Goal: Information Seeking & Learning: Learn about a topic

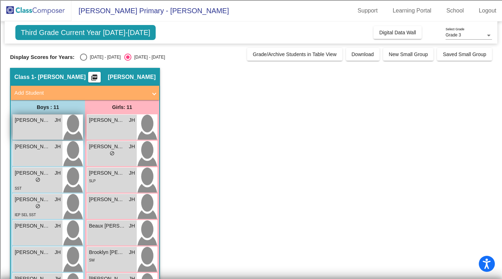
click at [34, 124] on span "[PERSON_NAME]" at bounding box center [33, 120] width 36 height 8
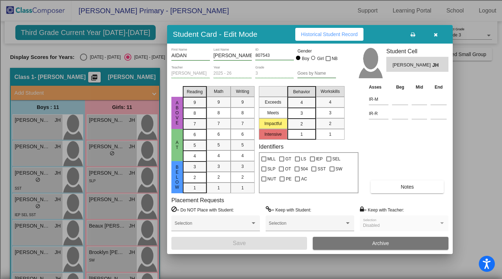
click at [89, 95] on div at bounding box center [251, 139] width 502 height 279
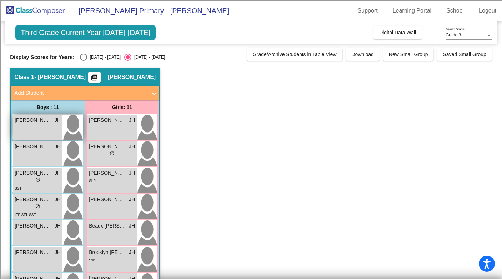
click at [37, 129] on div "[PERSON_NAME] lock do_not_disturb_alt" at bounding box center [38, 127] width 50 height 25
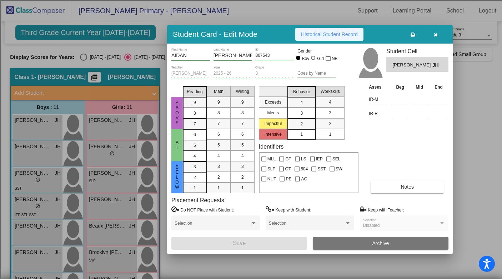
click at [313, 34] on span "Historical Student Record" at bounding box center [329, 34] width 57 height 6
click at [435, 35] on icon "button" at bounding box center [436, 34] width 4 height 5
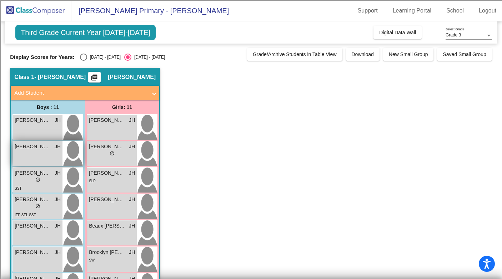
click at [35, 152] on div "[PERSON_NAME] [PERSON_NAME] lock do_not_disturb_alt" at bounding box center [38, 153] width 50 height 25
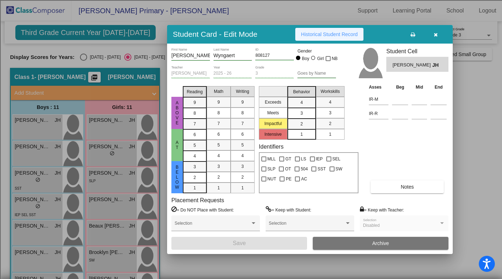
click at [323, 31] on span "Historical Student Record" at bounding box center [329, 34] width 57 height 6
click at [436, 35] on icon "button" at bounding box center [436, 34] width 4 height 5
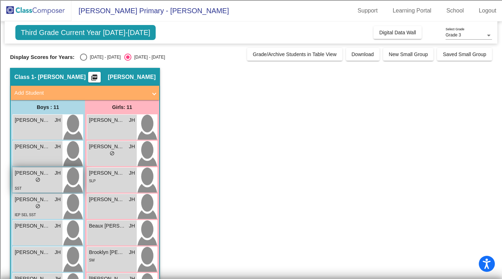
click at [29, 179] on div "lock do_not_disturb_alt" at bounding box center [38, 181] width 46 height 8
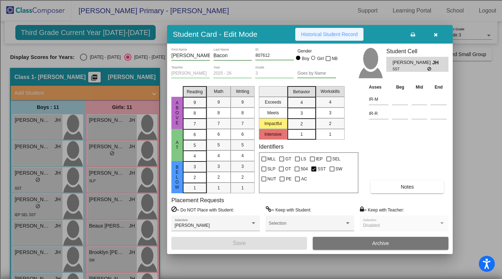
click at [323, 33] on span "Historical Student Record" at bounding box center [329, 34] width 57 height 6
click at [433, 33] on button "button" at bounding box center [435, 34] width 23 height 13
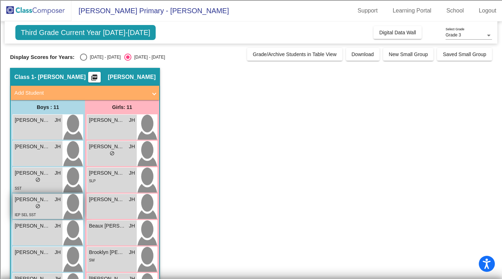
click at [48, 215] on div "IEP SEL SST" at bounding box center [38, 215] width 46 height 8
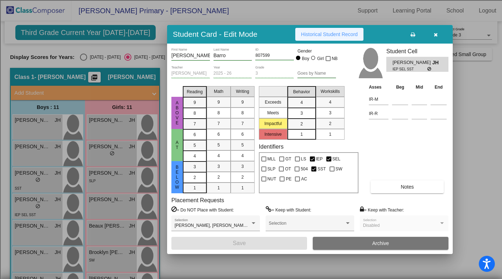
click at [341, 31] on button "Historical Student Record" at bounding box center [329, 34] width 68 height 13
click at [435, 33] on icon "button" at bounding box center [436, 34] width 4 height 5
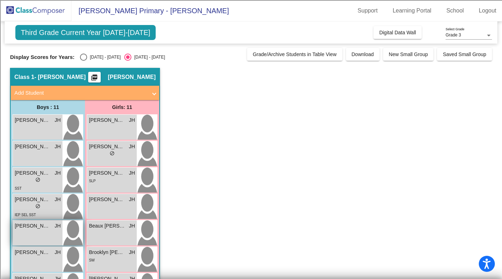
click at [27, 229] on span "[PERSON_NAME]" at bounding box center [33, 226] width 36 height 8
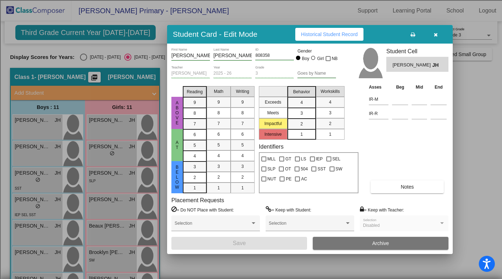
click at [334, 34] on span "Historical Student Record" at bounding box center [329, 34] width 57 height 6
click at [436, 35] on icon "button" at bounding box center [436, 34] width 4 height 5
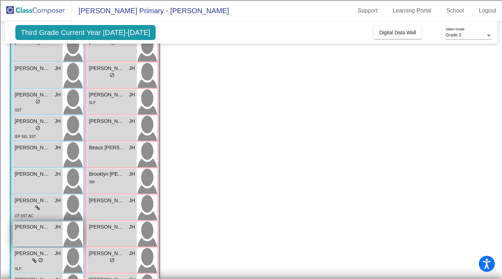
scroll to position [85, 0]
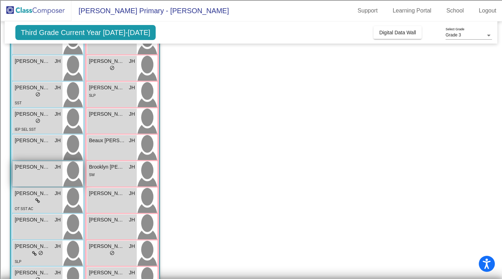
click at [30, 173] on div "[PERSON_NAME] JH lock do_not_disturb_alt" at bounding box center [38, 173] width 50 height 25
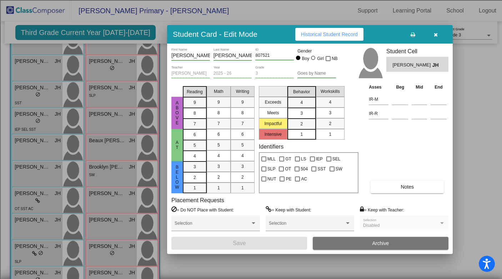
click at [324, 36] on span "Historical Student Record" at bounding box center [329, 34] width 57 height 6
click at [438, 33] on button "button" at bounding box center [435, 34] width 23 height 13
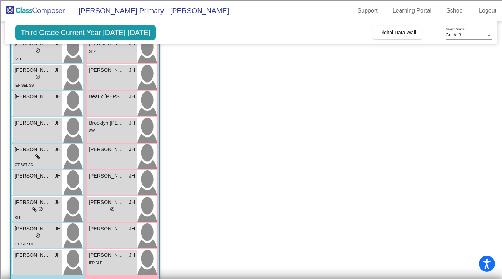
scroll to position [130, 0]
click at [28, 154] on div "lock do_not_disturb_alt" at bounding box center [38, 157] width 46 height 8
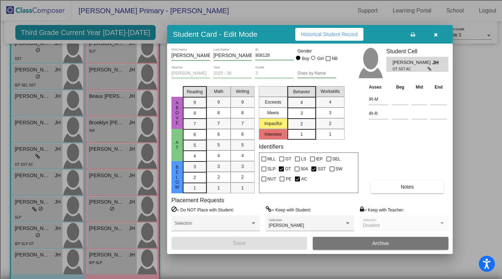
click at [327, 35] on span "Historical Student Record" at bounding box center [329, 34] width 57 height 6
click at [325, 36] on span "Historical Student Record" at bounding box center [329, 34] width 57 height 6
click at [437, 33] on icon "button" at bounding box center [436, 34] width 4 height 5
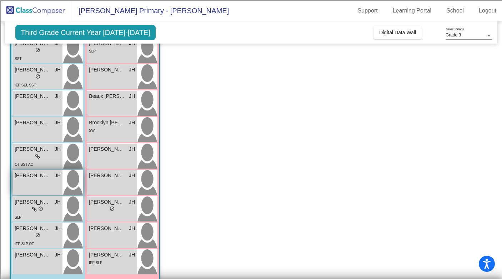
click at [28, 176] on span "[PERSON_NAME]" at bounding box center [33, 176] width 36 height 8
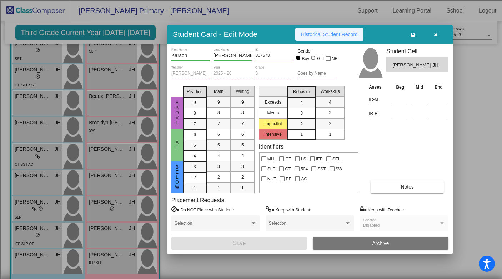
click at [329, 33] on span "Historical Student Record" at bounding box center [329, 34] width 57 height 6
click at [26, 212] on div at bounding box center [251, 139] width 502 height 279
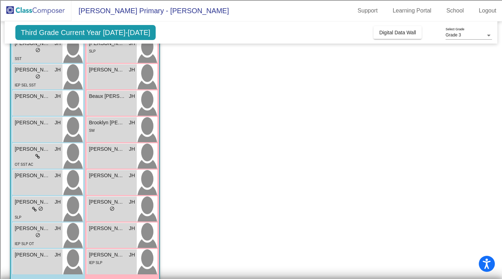
click at [26, 212] on div "lock do_not_disturb_alt" at bounding box center [38, 210] width 46 height 8
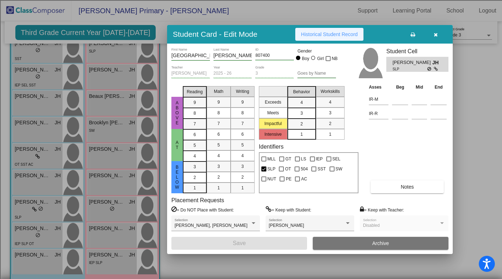
click at [312, 36] on span "Historical Student Record" at bounding box center [329, 34] width 57 height 6
click at [88, 217] on div at bounding box center [251, 139] width 502 height 279
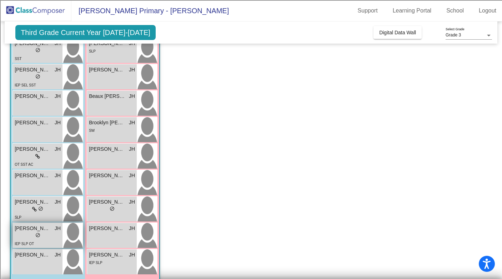
click at [27, 233] on div "lock do_not_disturb_alt" at bounding box center [38, 236] width 46 height 8
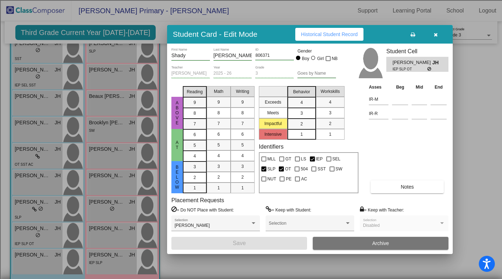
click at [322, 34] on span "Historical Student Record" at bounding box center [329, 34] width 57 height 6
click at [70, 200] on div at bounding box center [251, 139] width 502 height 279
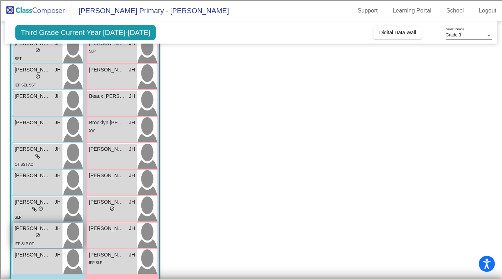
scroll to position [138, 0]
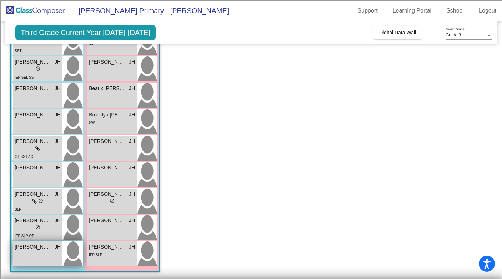
click at [34, 259] on div "[PERSON_NAME] JH lock do_not_disturb_alt" at bounding box center [38, 254] width 50 height 25
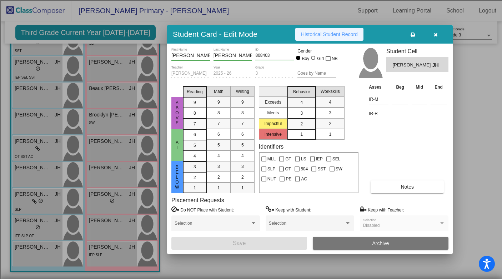
click at [331, 34] on span "Historical Student Record" at bounding box center [329, 34] width 57 height 6
